Goal: Task Accomplishment & Management: Use online tool/utility

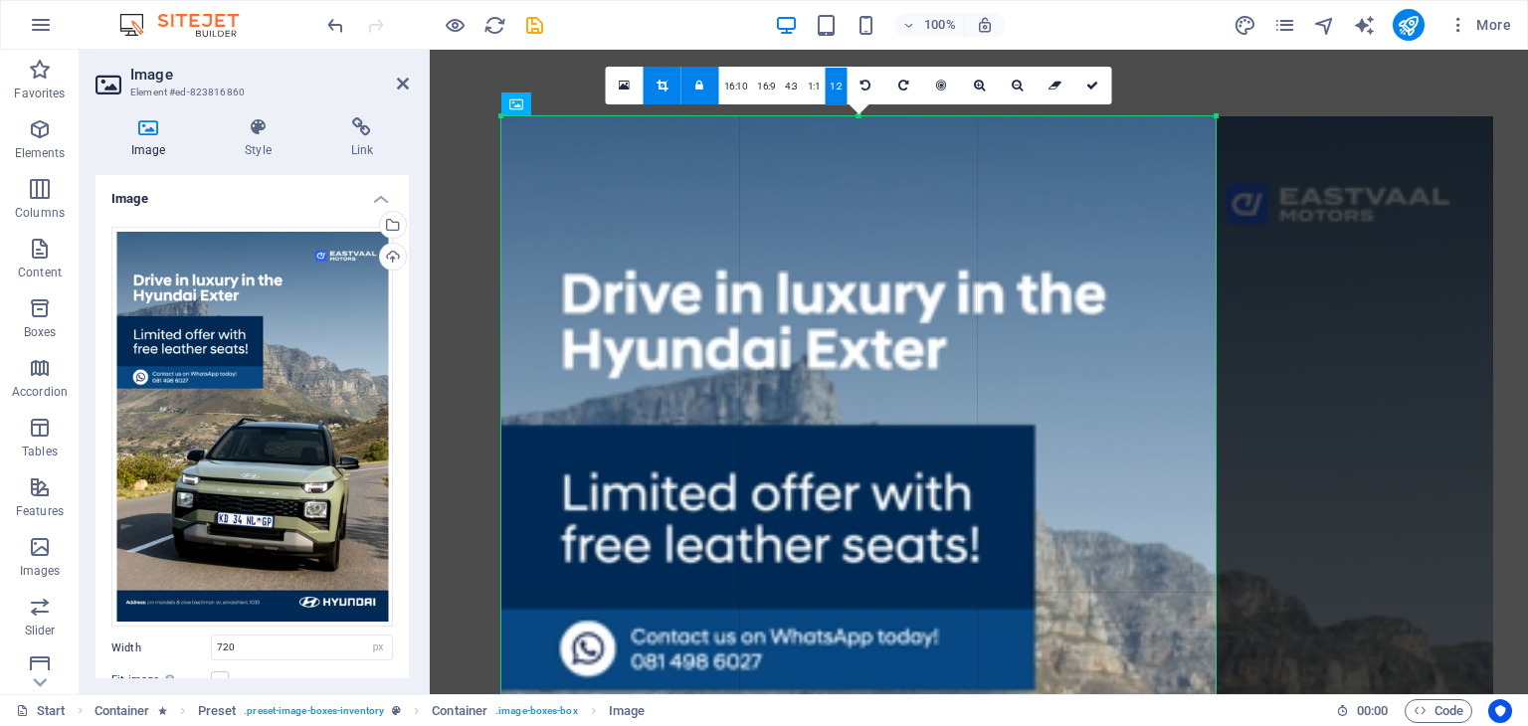
select select "px"
click at [389, 232] on div "Select files from the file manager, stock photos, or upload file(s)" at bounding box center [391, 227] width 30 height 30
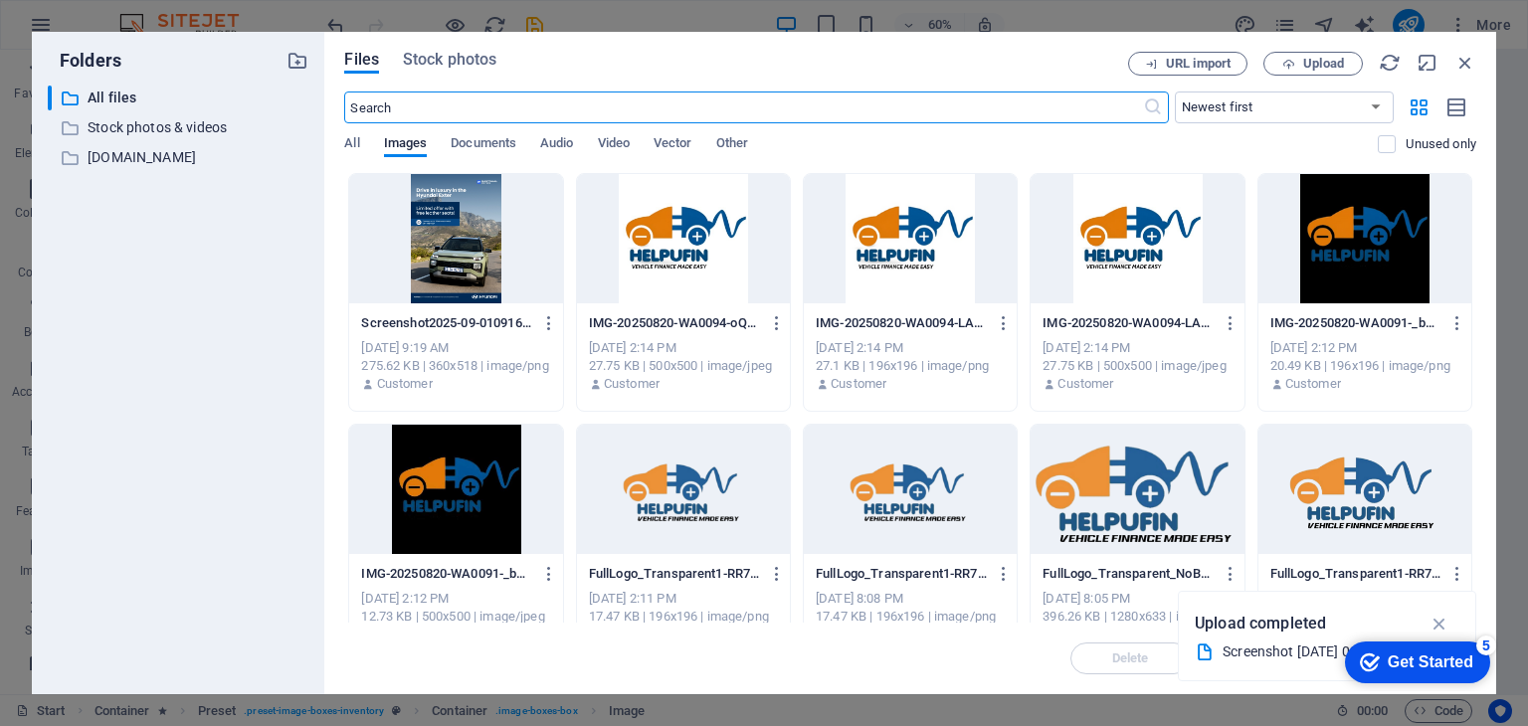
scroll to position [32875, 0]
click at [546, 319] on icon "button" at bounding box center [549, 323] width 19 height 18
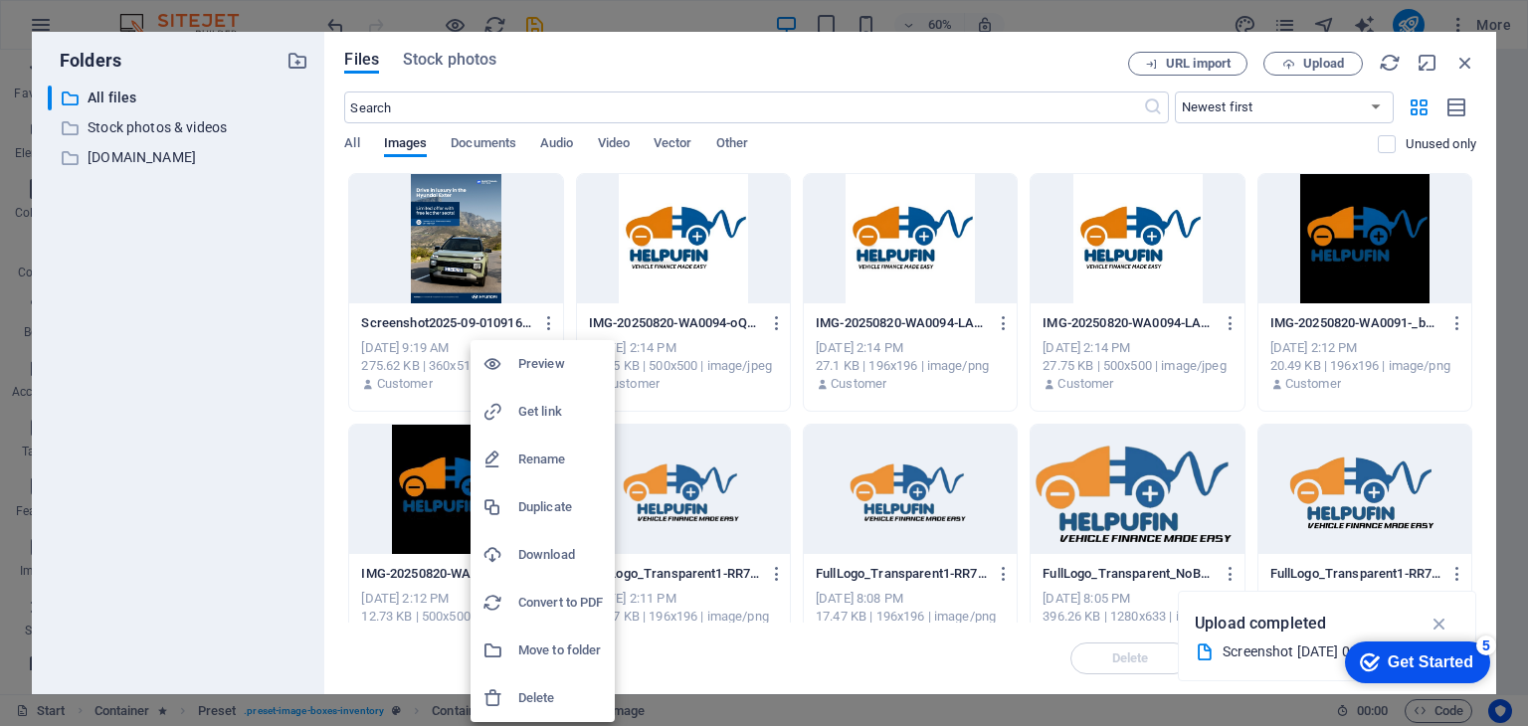
click at [524, 699] on h6 "Delete" at bounding box center [560, 698] width 85 height 24
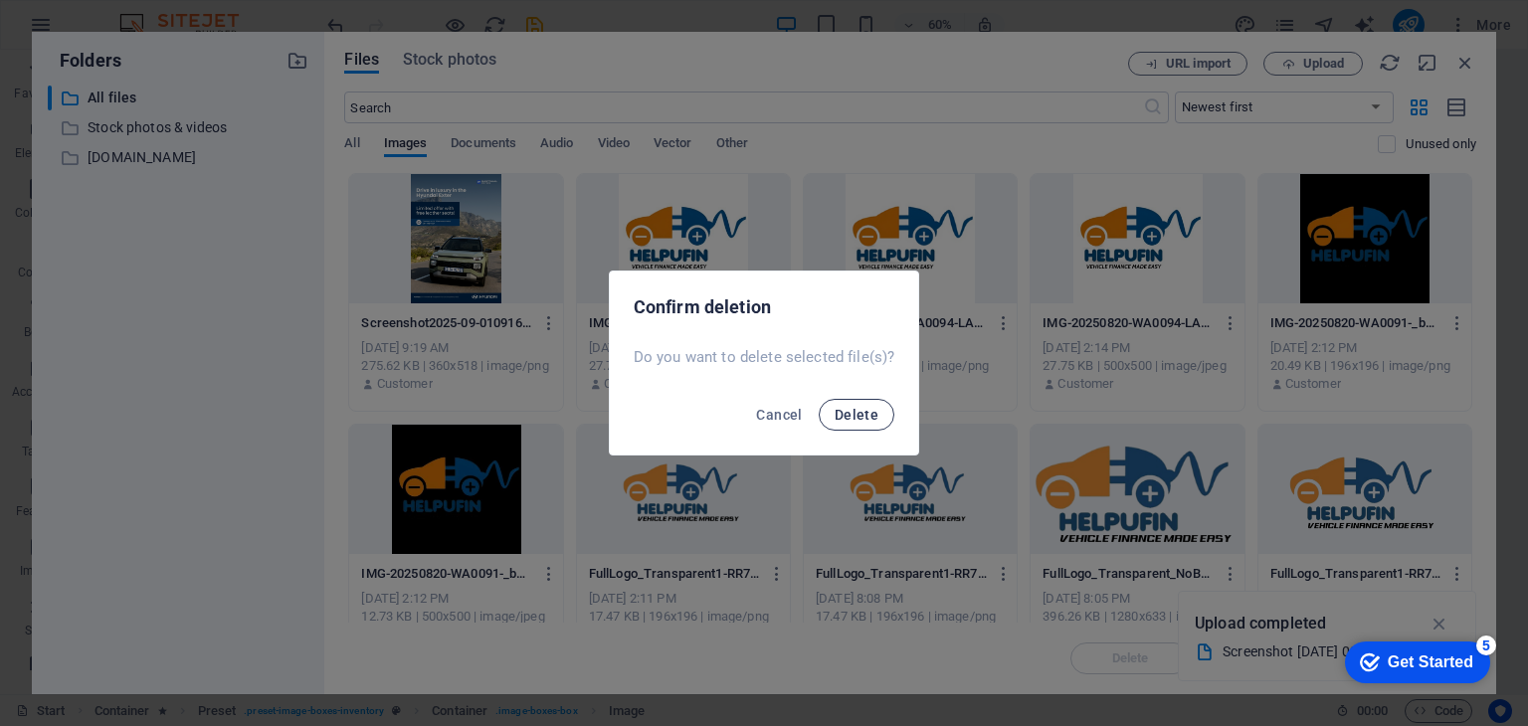
click at [856, 425] on button "Delete" at bounding box center [857, 415] width 76 height 32
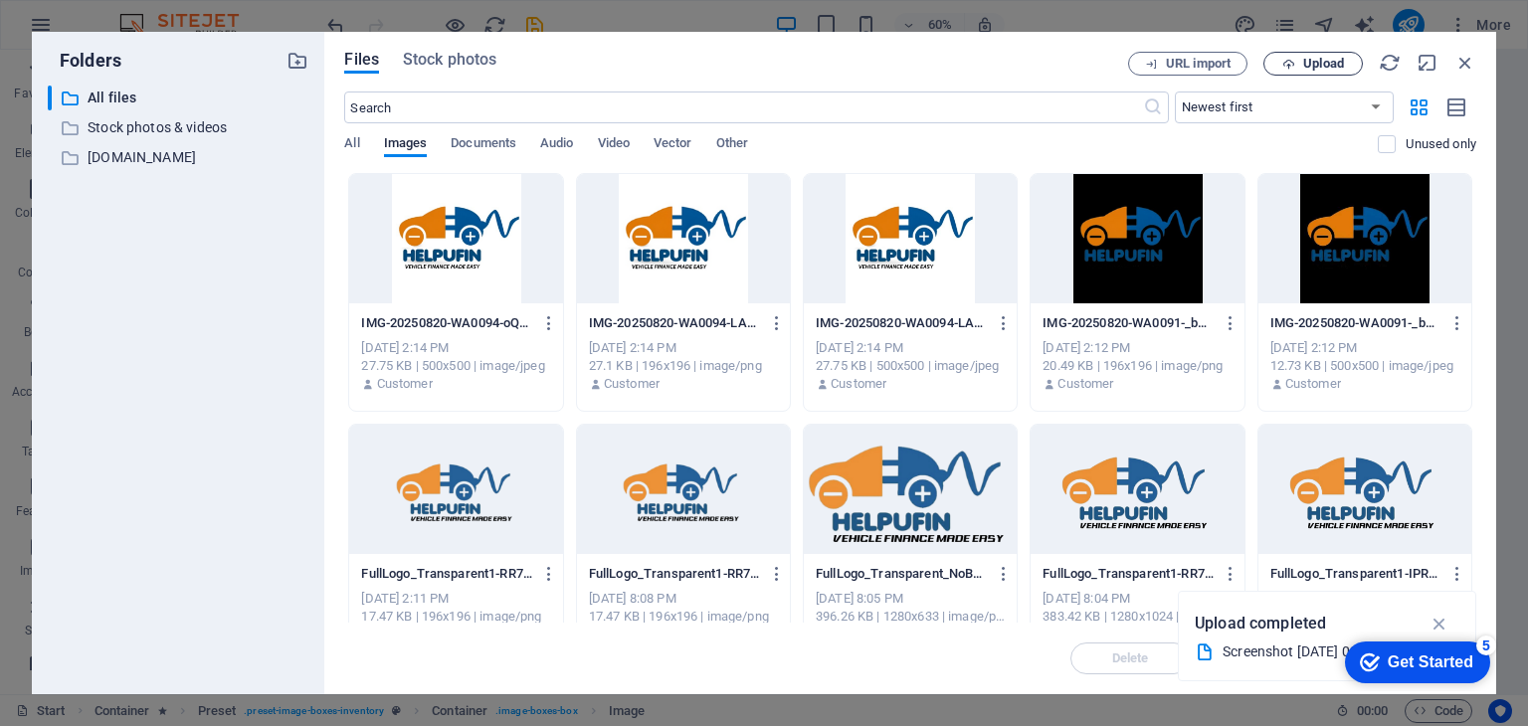
click at [1313, 65] on span "Upload" at bounding box center [1323, 64] width 41 height 12
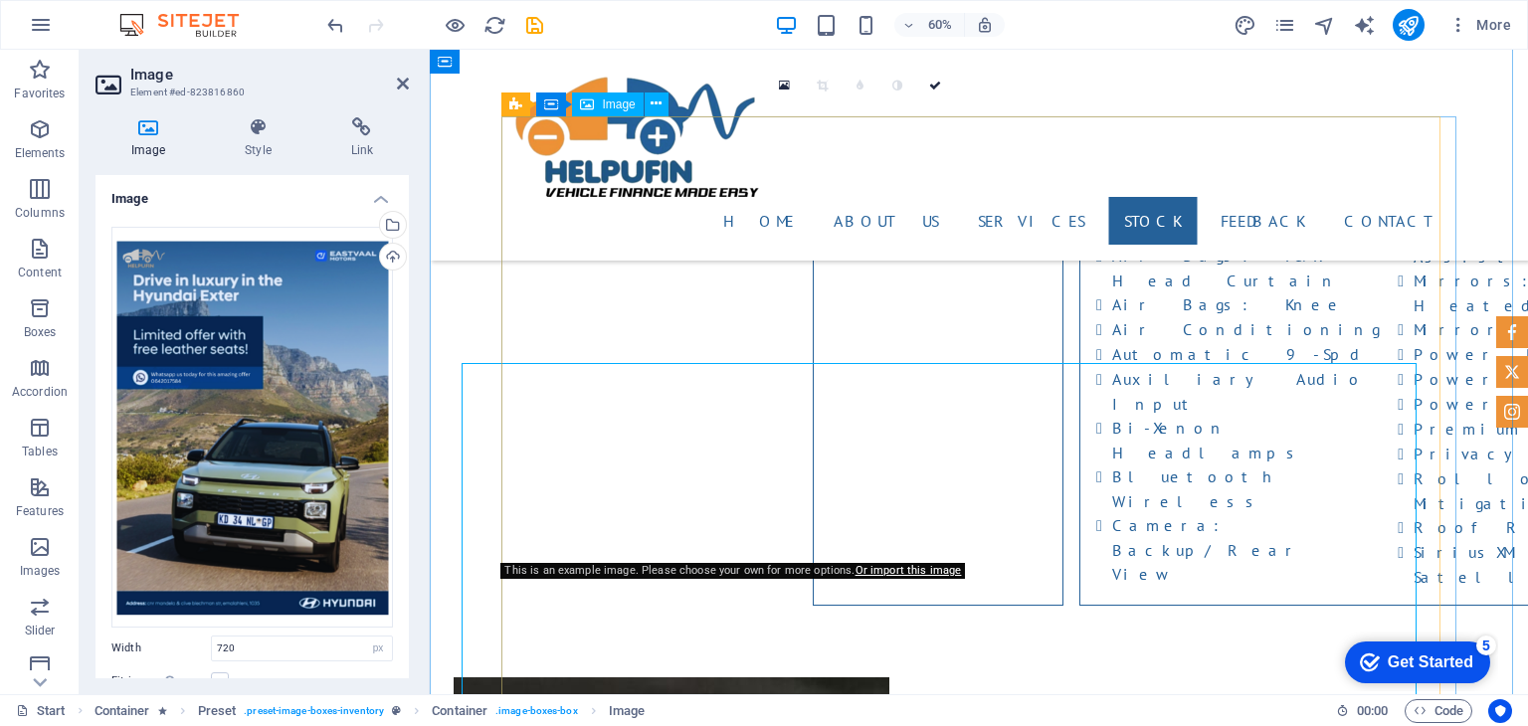
type input "720"
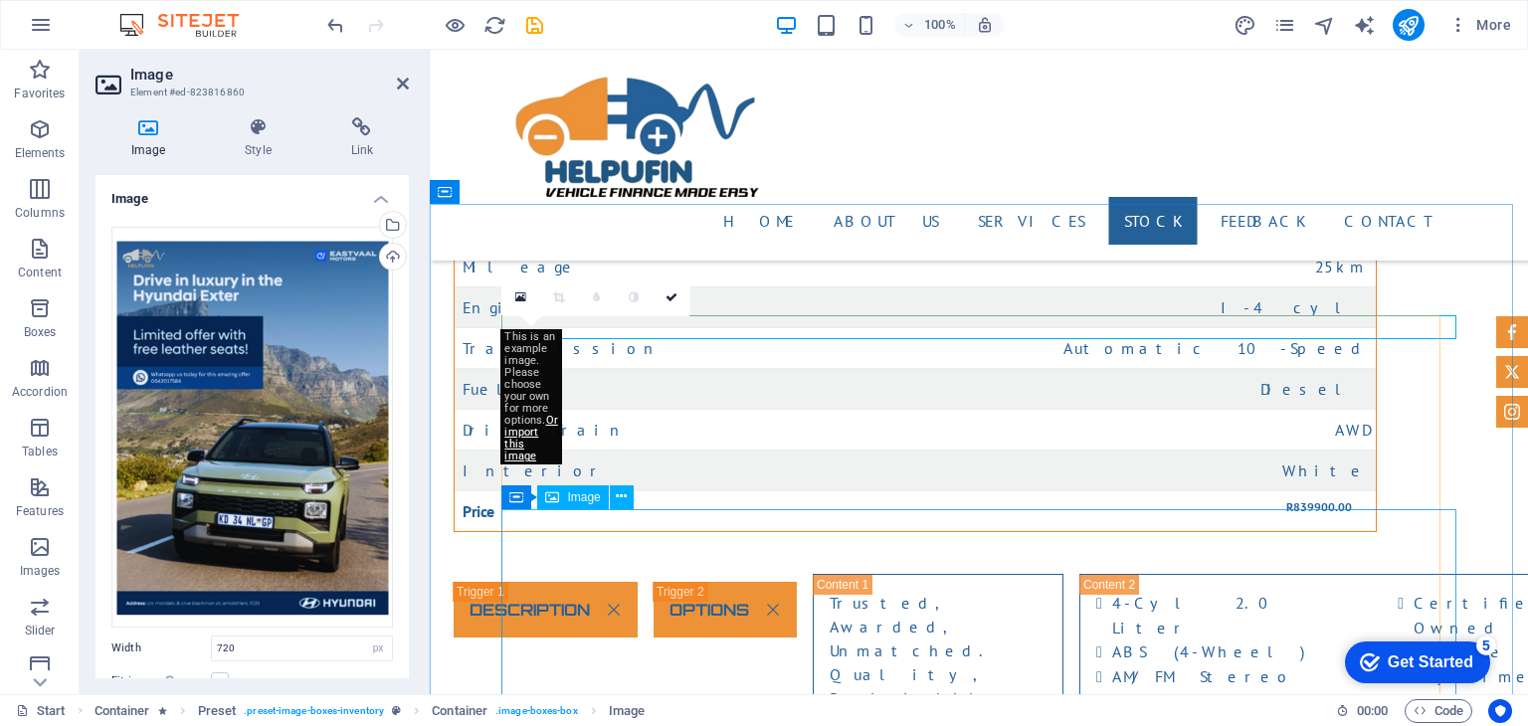
scroll to position [32429, 0]
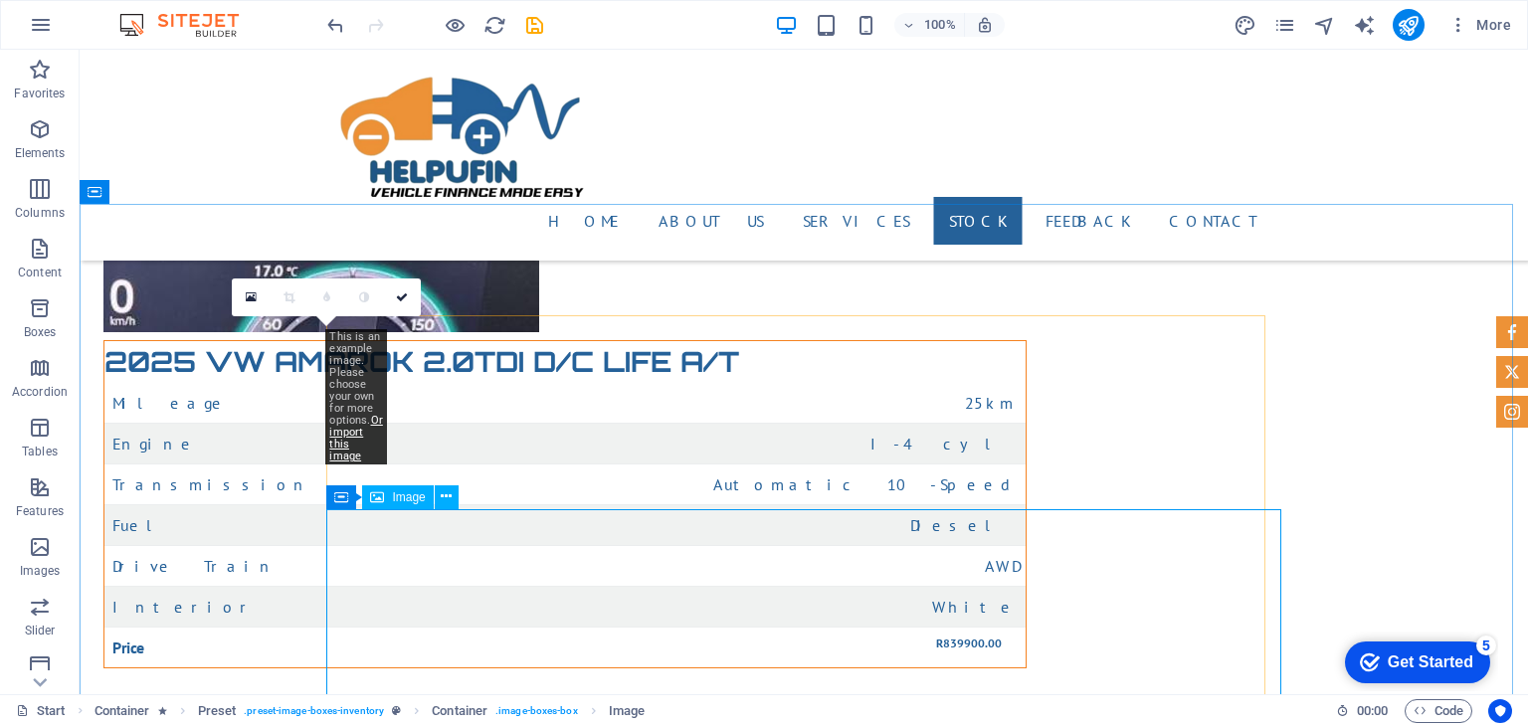
click at [395, 500] on span "Image" at bounding box center [408, 497] width 33 height 12
select select "%"
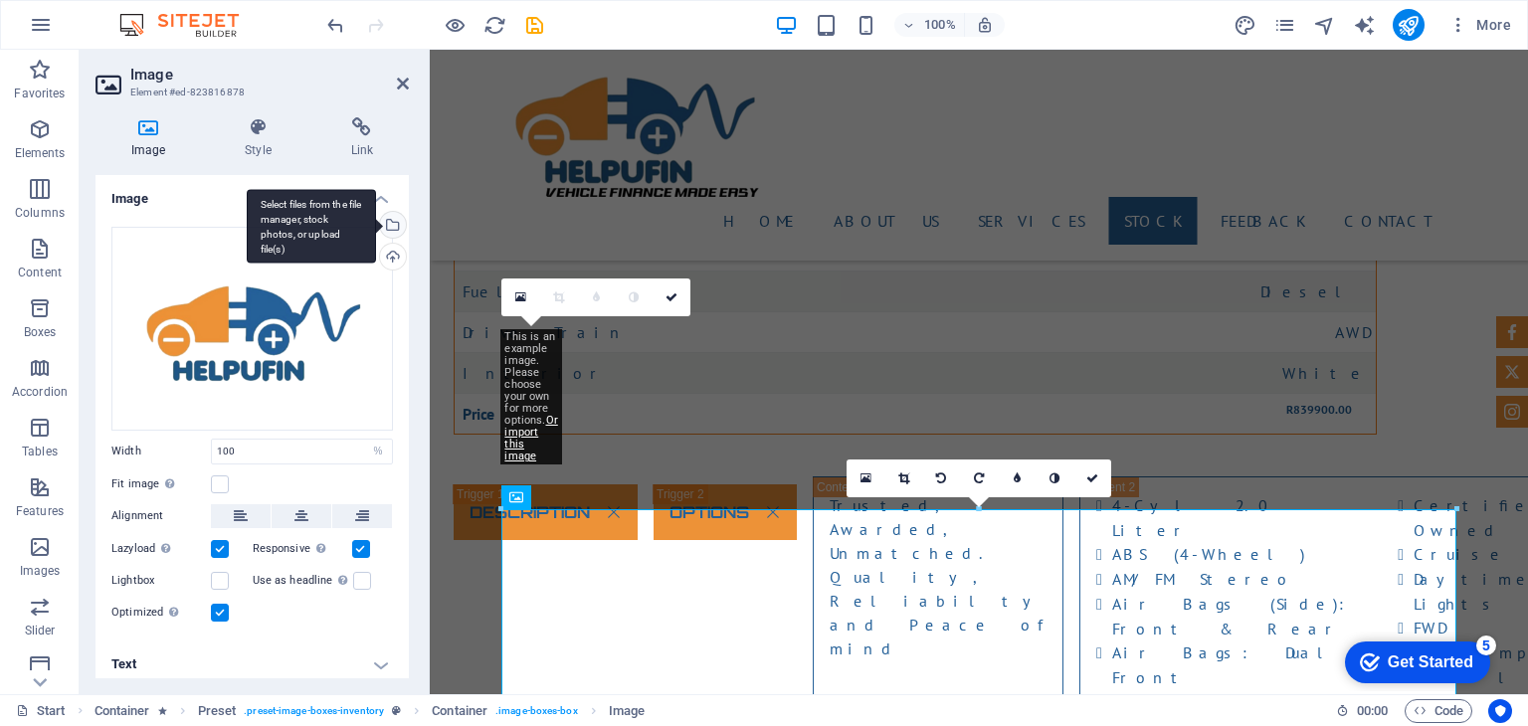
click at [387, 220] on div "Select files from the file manager, stock photos, or upload file(s)" at bounding box center [391, 227] width 30 height 30
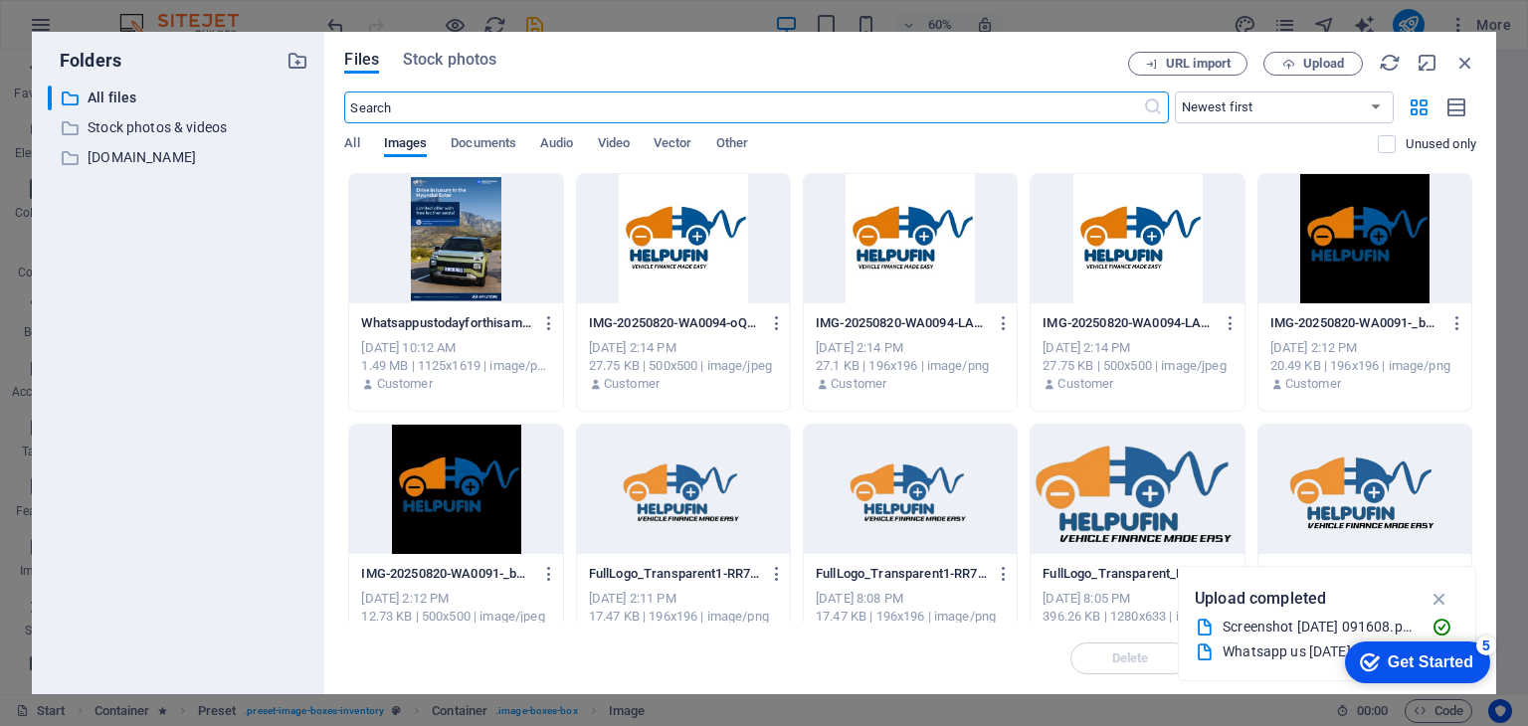
click at [445, 245] on div at bounding box center [455, 238] width 213 height 129
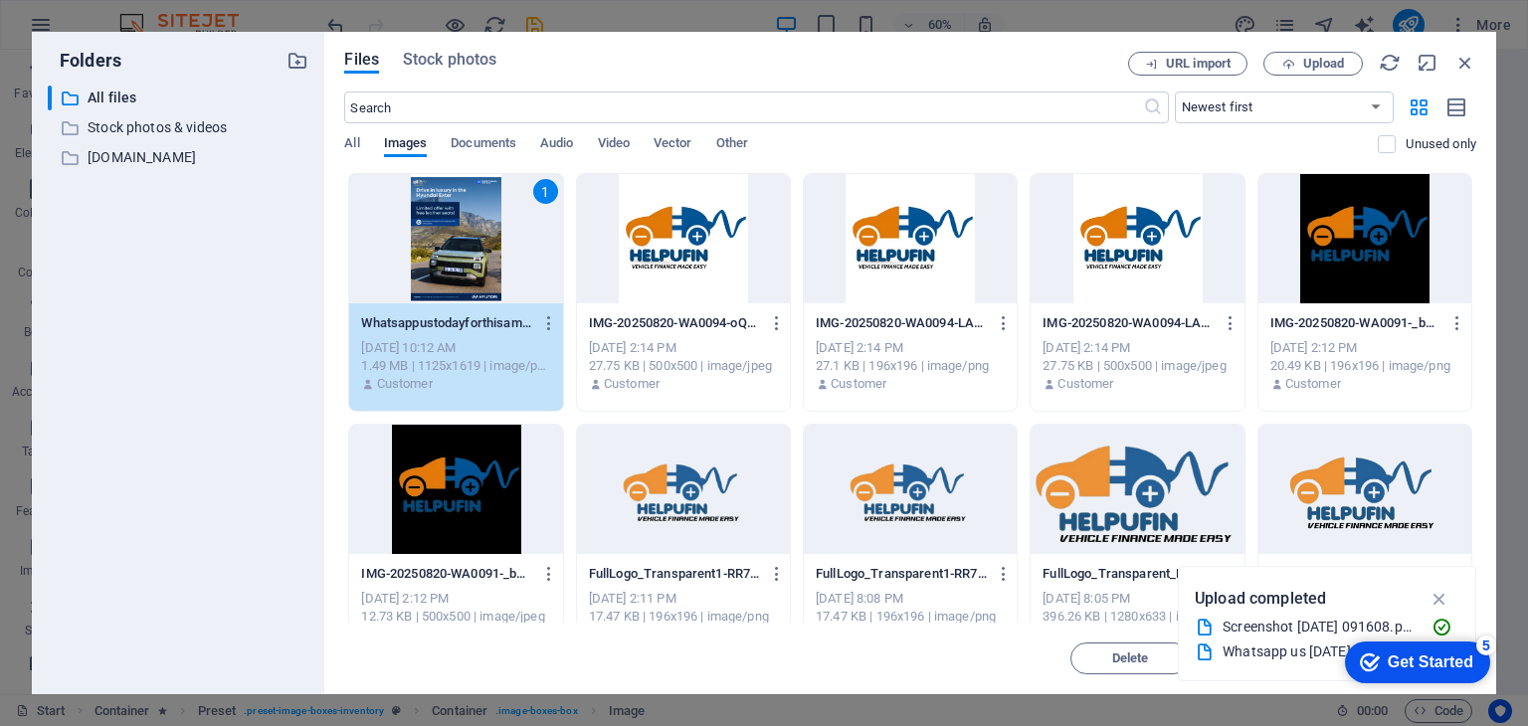
click at [445, 245] on div "1" at bounding box center [455, 238] width 213 height 129
click at [448, 245] on div "1" at bounding box center [455, 238] width 213 height 129
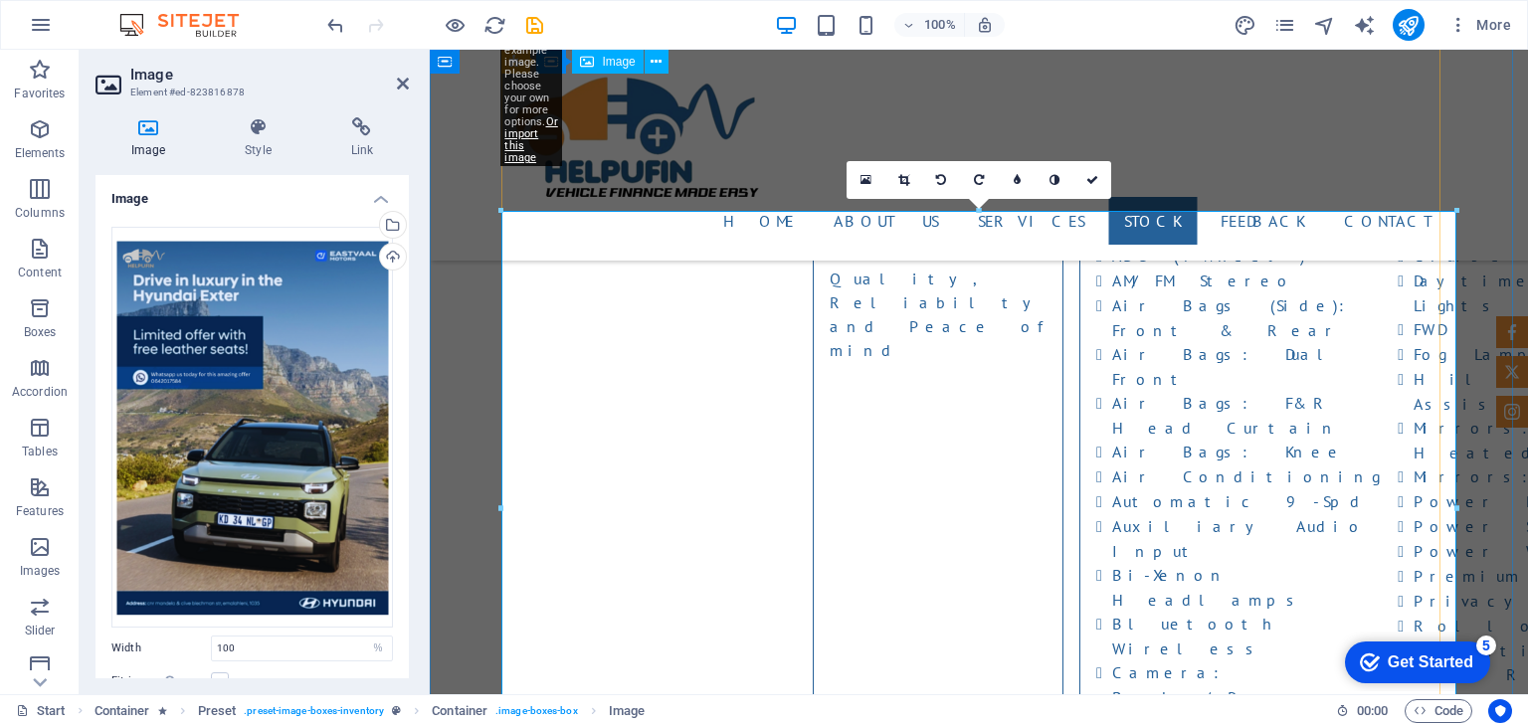
scroll to position [32628, 0]
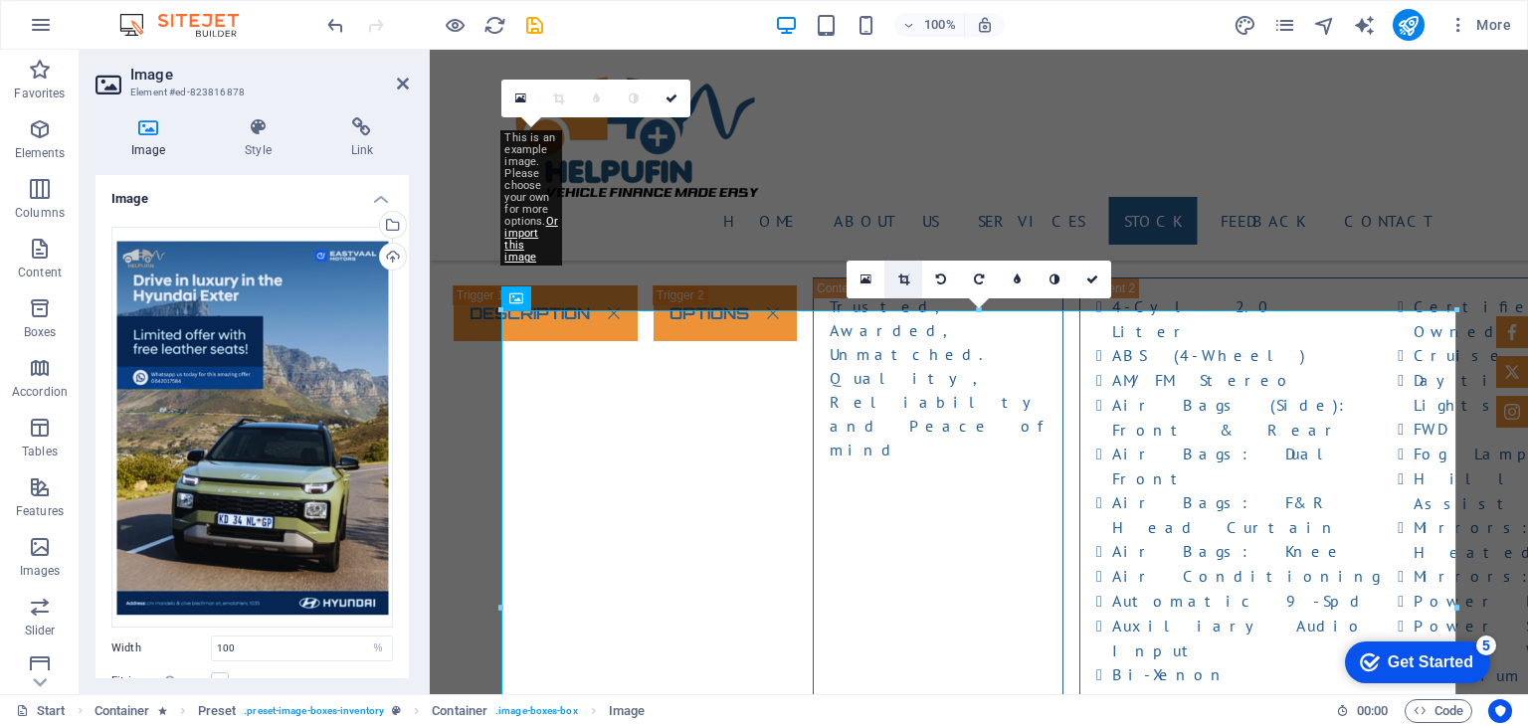
click at [903, 280] on icon at bounding box center [903, 280] width 11 height 12
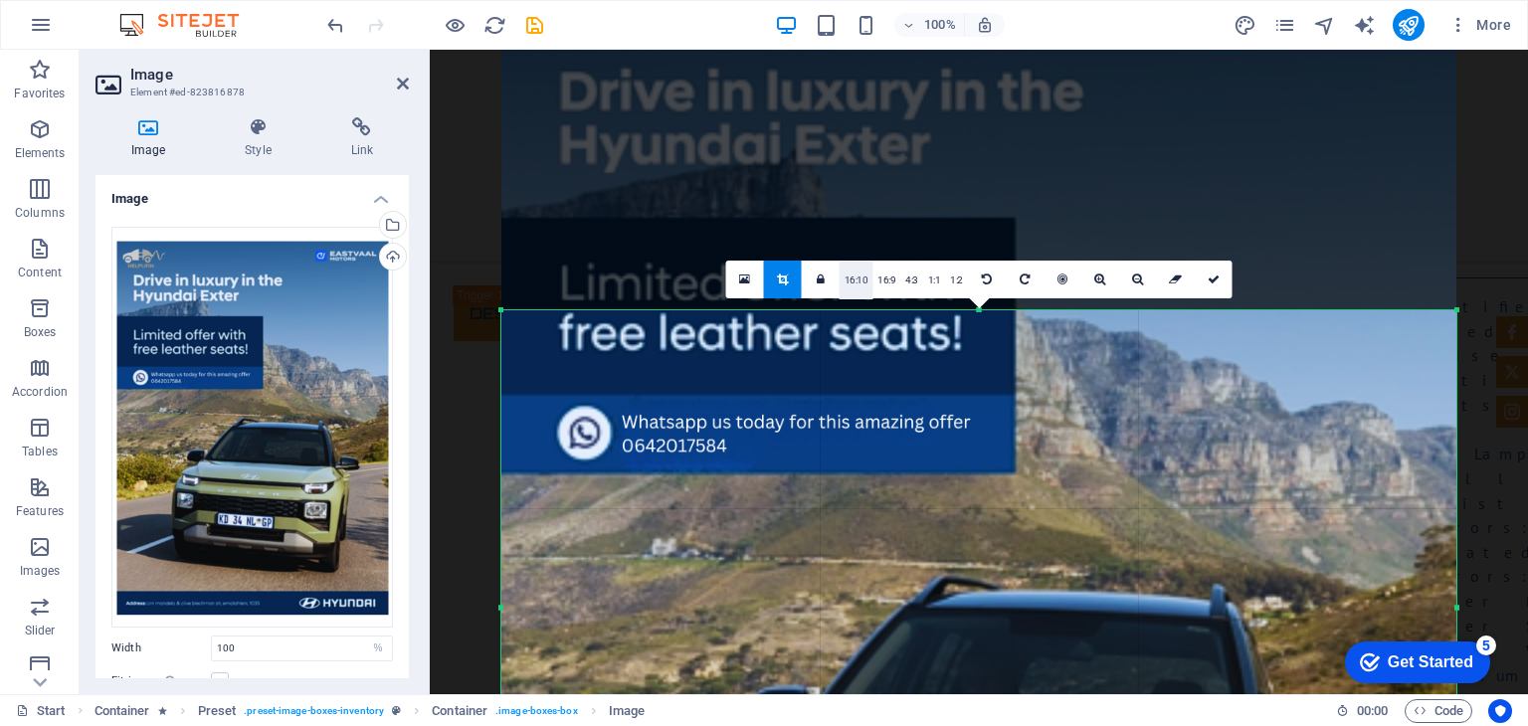
click at [853, 279] on link "16:10" at bounding box center [857, 281] width 34 height 38
click at [888, 282] on link "16:9" at bounding box center [886, 281] width 28 height 38
click at [907, 280] on link "4:3" at bounding box center [911, 281] width 23 height 38
click at [945, 288] on link "1:2" at bounding box center [956, 281] width 23 height 38
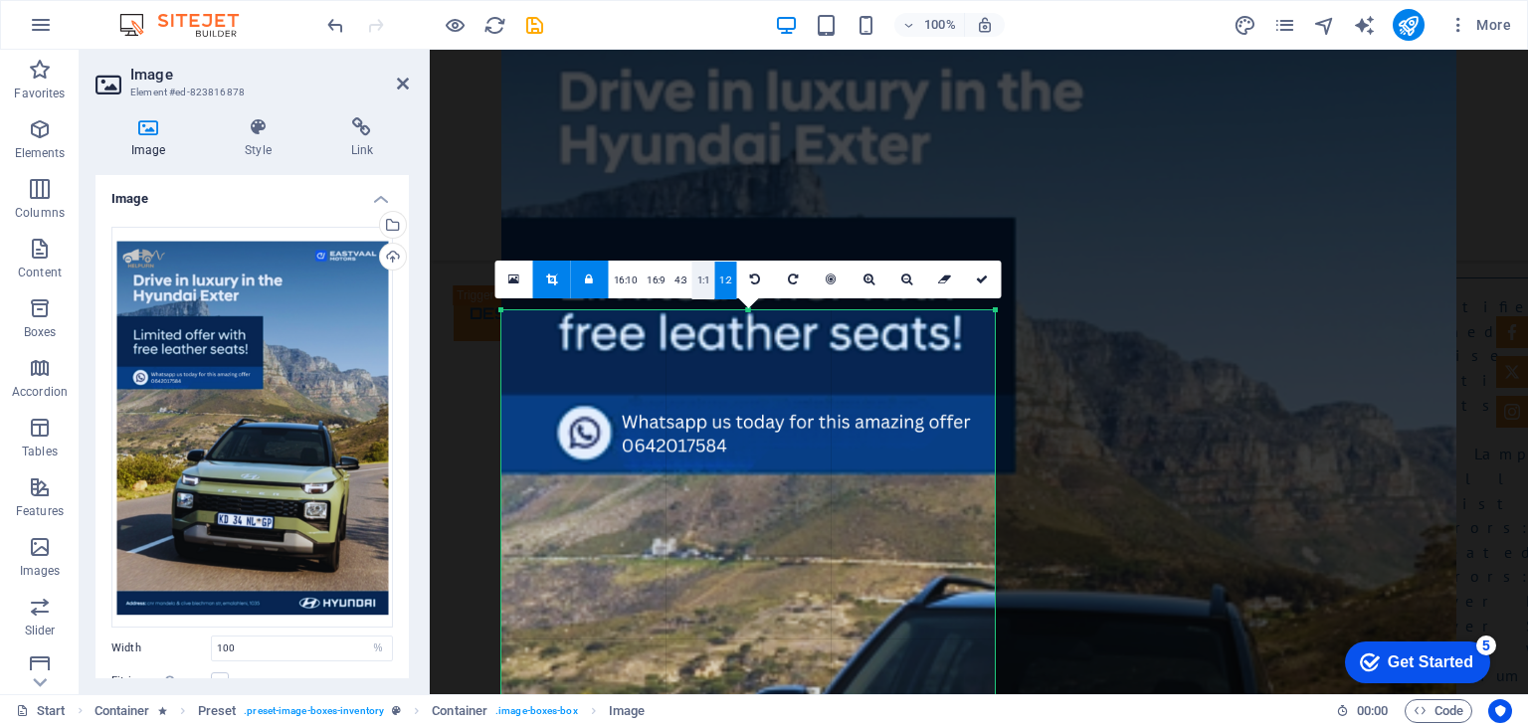
click at [704, 278] on link "1:1" at bounding box center [703, 281] width 23 height 38
click at [683, 280] on link "4:3" at bounding box center [680, 281] width 23 height 38
